Goal: Task Accomplishment & Management: Manage account settings

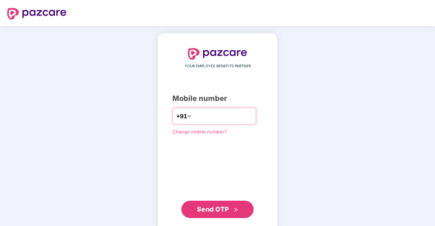
click at [200, 115] on input "number" at bounding box center [222, 116] width 59 height 12
type input "**********"
click at [216, 210] on span "Send OTP" at bounding box center [213, 209] width 32 height 8
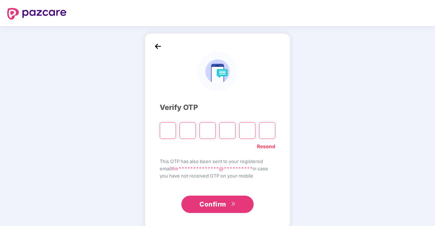
type input "*"
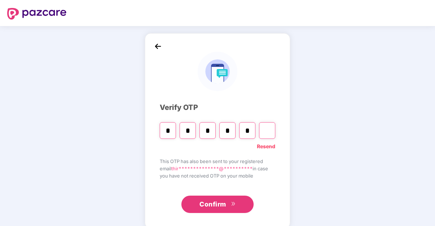
type input "*"
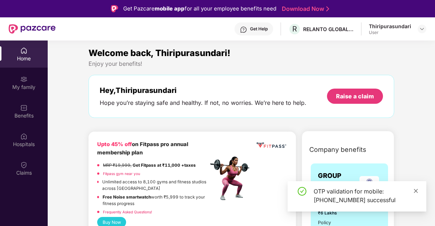
click at [417, 191] on icon "close" at bounding box center [416, 190] width 5 height 5
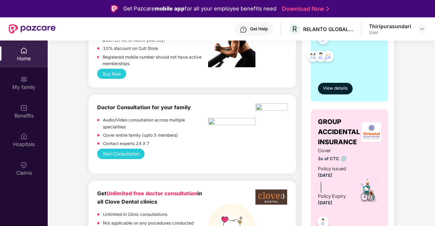
scroll to position [253, 0]
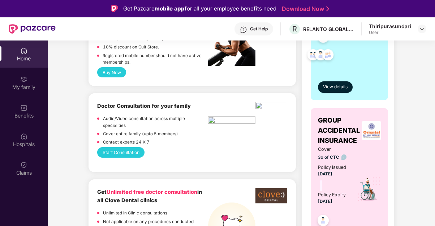
click at [131, 147] on button "Start Consultation" at bounding box center [120, 152] width 47 height 10
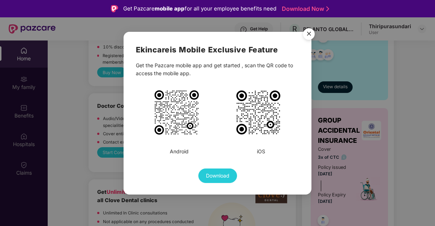
click at [310, 32] on img "Close" at bounding box center [309, 35] width 20 height 20
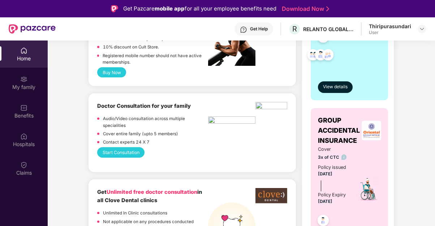
scroll to position [325, 0]
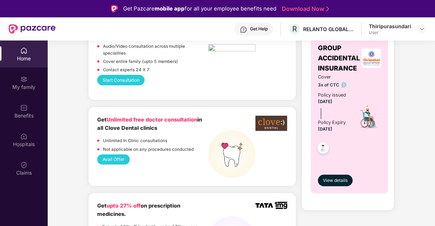
click at [130, 75] on button "Start Consultation" at bounding box center [120, 80] width 47 height 10
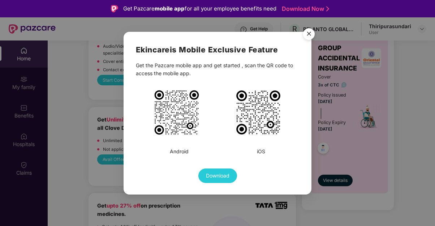
click at [312, 35] on img "Close" at bounding box center [309, 35] width 20 height 20
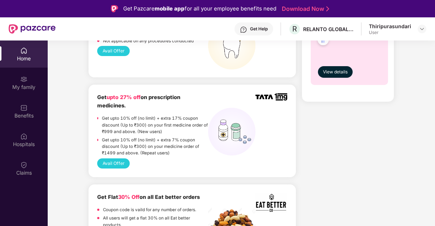
scroll to position [470, 0]
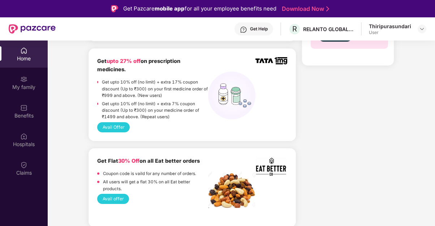
click at [118, 128] on button "Avail Offer" at bounding box center [113, 127] width 32 height 10
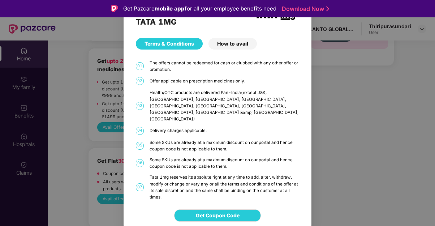
click at [325, 132] on div "TATA 1MG Terms & Conditions How to avail 01 The offers cannot be redeemed for c…" at bounding box center [217, 113] width 435 height 226
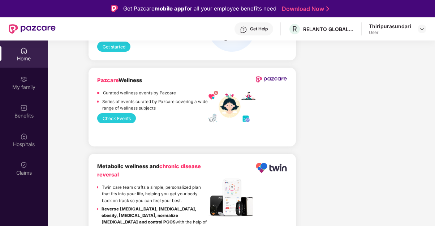
scroll to position [832, 0]
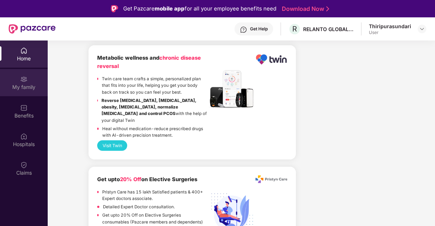
click at [25, 76] on img at bounding box center [23, 79] width 7 height 7
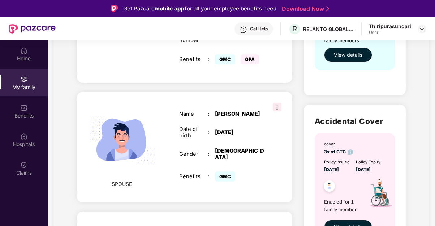
scroll to position [137, 0]
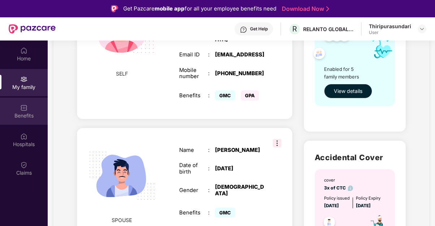
click at [27, 116] on div "Benefits" at bounding box center [24, 115] width 48 height 7
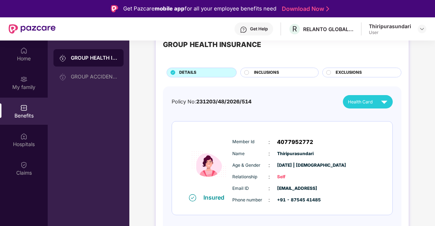
scroll to position [36, 0]
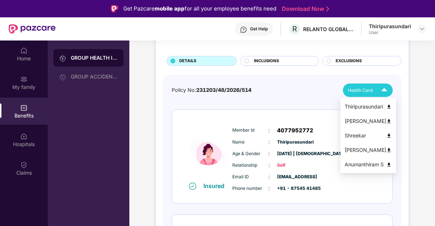
click at [377, 88] on div "Health Card" at bounding box center [369, 90] width 43 height 13
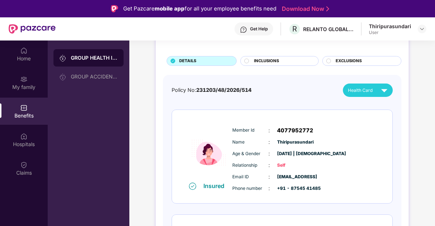
click at [271, 62] on span "INCLUSIONS" at bounding box center [266, 61] width 25 height 7
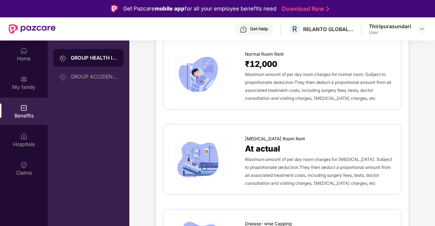
scroll to position [0, 0]
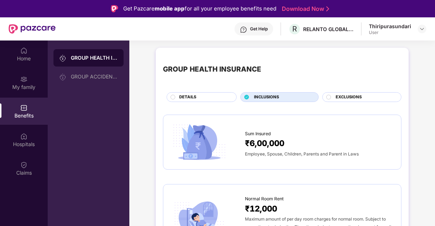
click at [345, 97] on span "EXCLUSIONS" at bounding box center [349, 97] width 26 height 7
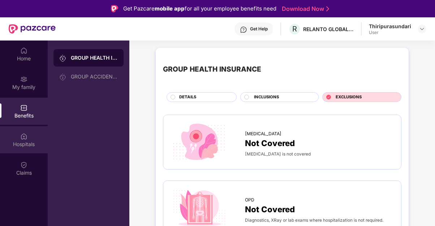
click at [24, 138] on img at bounding box center [23, 136] width 7 height 7
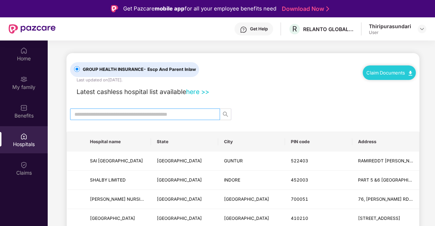
click at [130, 111] on input "text" at bounding box center [142, 114] width 136 height 8
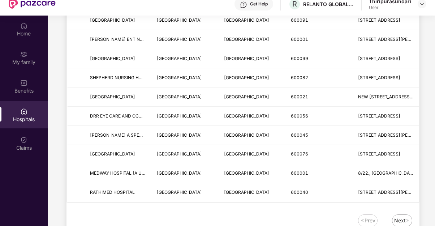
scroll to position [36, 0]
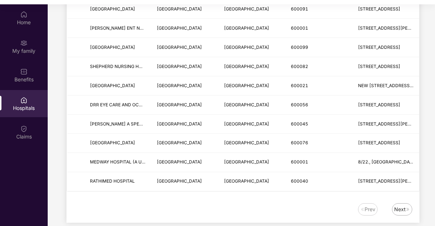
click at [406, 207] on img at bounding box center [408, 209] width 4 height 4
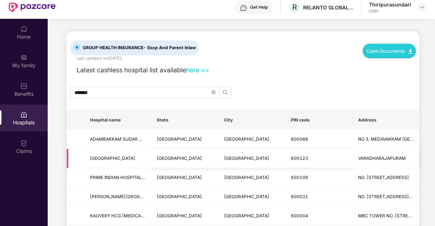
scroll to position [0, 0]
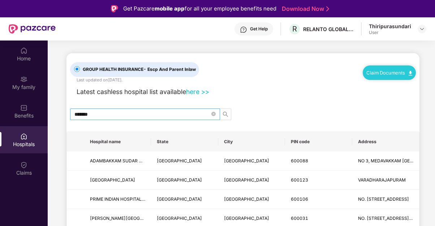
click at [114, 109] on span "*******" at bounding box center [145, 114] width 150 height 12
click at [112, 115] on input "*******" at bounding box center [142, 114] width 136 height 8
drag, startPoint x: 112, startPoint y: 117, endPoint x: 72, endPoint y: 116, distance: 40.9
click at [72, 116] on span "*******" at bounding box center [145, 114] width 150 height 12
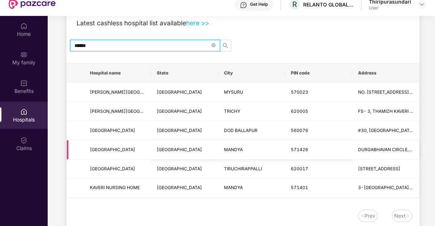
scroll to position [36, 0]
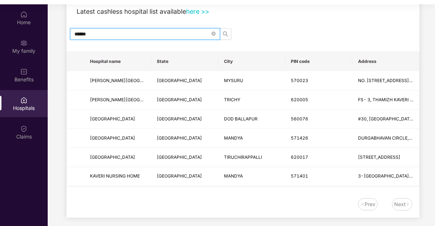
drag, startPoint x: 173, startPoint y: 34, endPoint x: 69, endPoint y: 33, distance: 103.4
click at [69, 33] on div "******" at bounding box center [243, 34] width 353 height 12
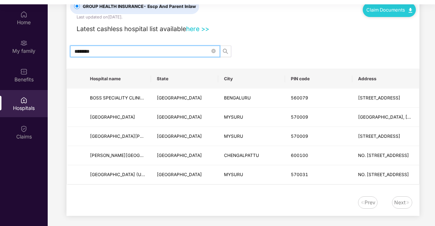
scroll to position [25, 0]
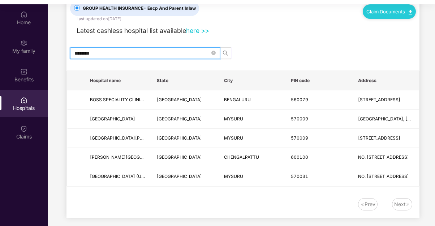
drag, startPoint x: 136, startPoint y: 51, endPoint x: 57, endPoint y: 52, distance: 79.2
click at [57, 52] on main "GROUP HEALTH INSURANCE - Escp And Parent Inlaw Last updated on [DATE] . Claim D…" at bounding box center [242, 105] width 388 height 253
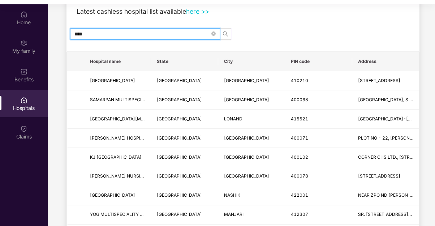
scroll to position [0, 0]
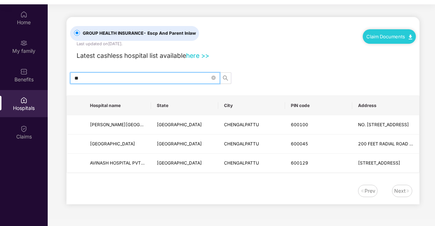
type input "*"
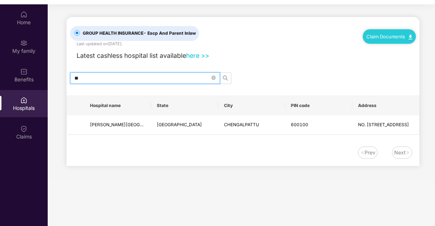
type input "*"
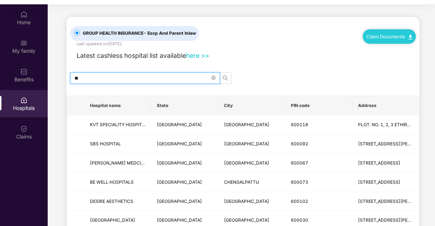
type input "*"
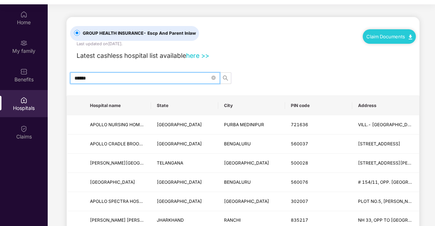
drag, startPoint x: 115, startPoint y: 76, endPoint x: 55, endPoint y: 77, distance: 59.7
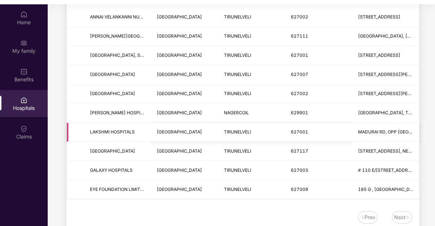
scroll to position [253, 0]
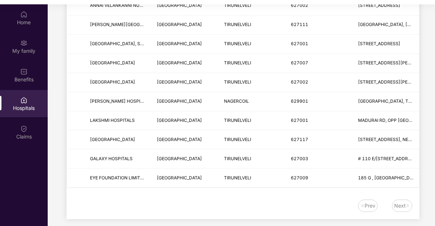
type input "**********"
click at [404, 206] on div "Next" at bounding box center [401, 206] width 12 height 8
click at [24, 133] on div "Claims" at bounding box center [24, 136] width 48 height 7
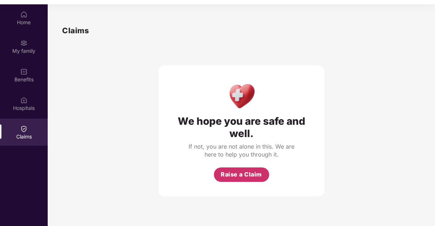
click at [239, 175] on span "Raise a Claim" at bounding box center [241, 174] width 41 height 9
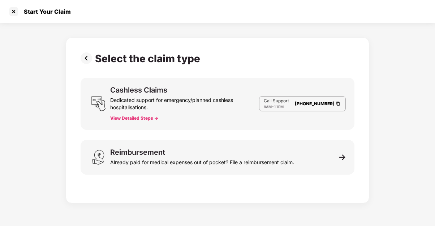
scroll to position [13, 0]
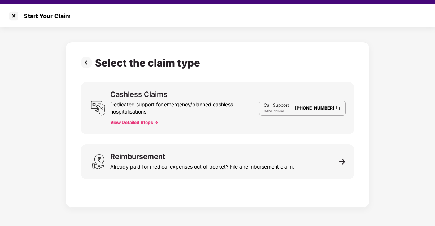
click at [135, 122] on button "View Detailed Steps ->" at bounding box center [134, 123] width 48 height 6
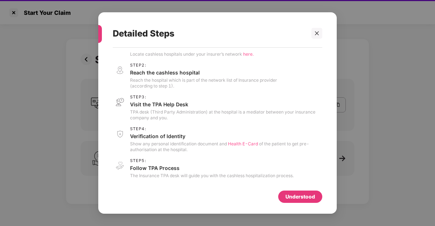
scroll to position [17, 0]
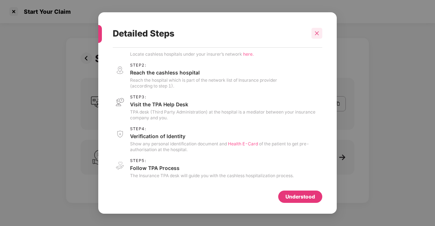
click at [317, 33] on icon "close" at bounding box center [317, 33] width 5 height 5
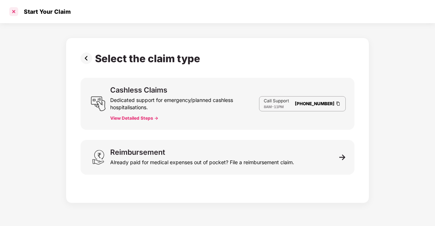
click at [17, 10] on div at bounding box center [14, 12] width 12 height 12
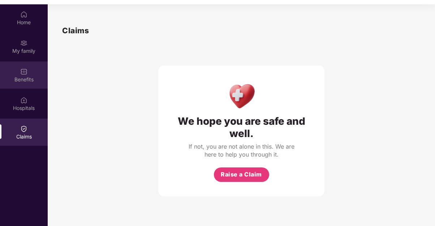
click at [26, 77] on div "Benefits" at bounding box center [24, 79] width 48 height 7
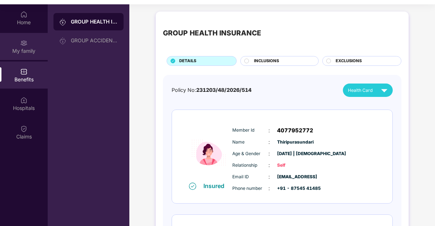
click at [28, 44] on div "My family" at bounding box center [24, 46] width 48 height 27
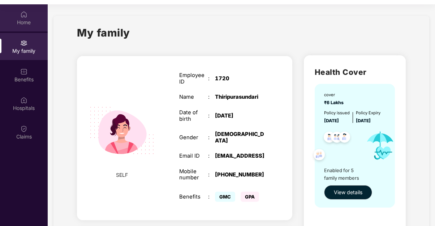
click at [26, 17] on img at bounding box center [23, 14] width 7 height 7
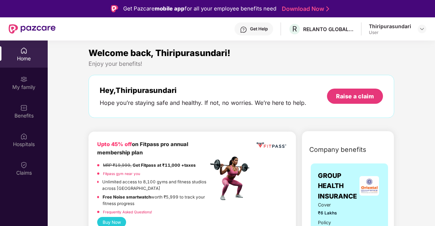
click at [390, 29] on div "Thiripurasundari" at bounding box center [390, 26] width 42 height 7
click at [420, 27] on img at bounding box center [423, 29] width 6 height 6
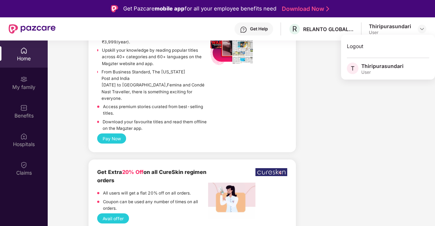
scroll to position [1868, 0]
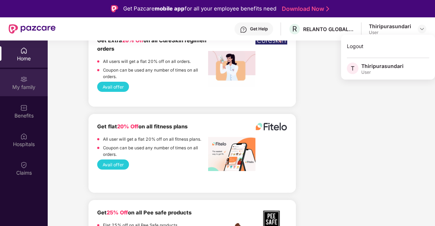
click at [20, 81] on img at bounding box center [23, 79] width 7 height 7
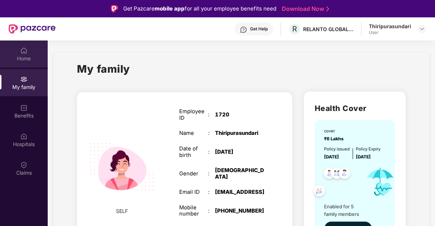
click at [30, 54] on div "Home" at bounding box center [24, 54] width 48 height 27
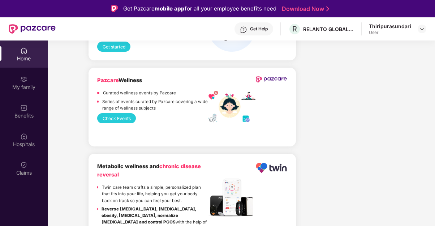
scroll to position [868, 0]
